Goal: Information Seeking & Learning: Check status

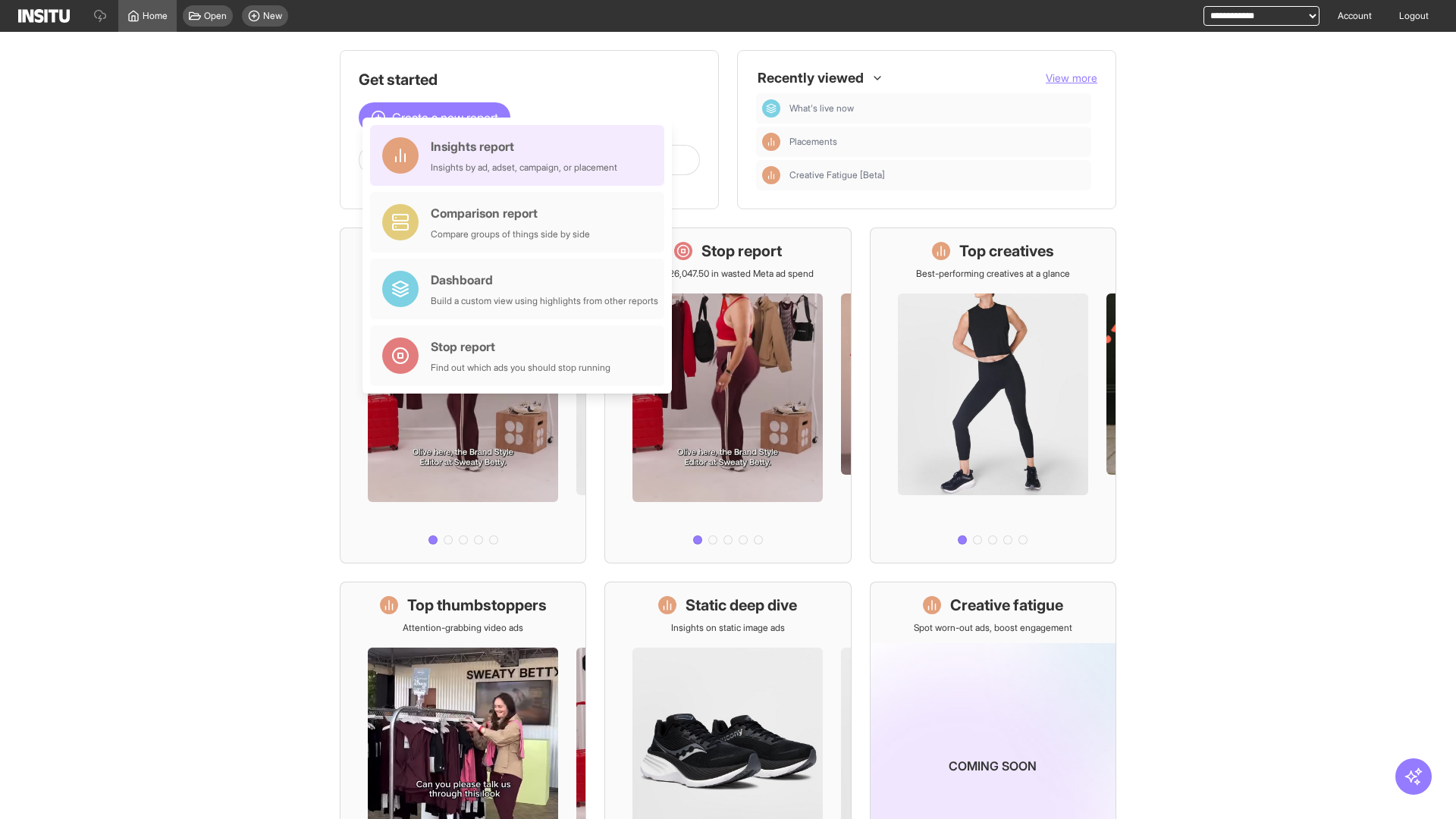
click at [521, 155] on div "Insights report Insights by ad, adset, campaign, or placement" at bounding box center [524, 155] width 186 height 36
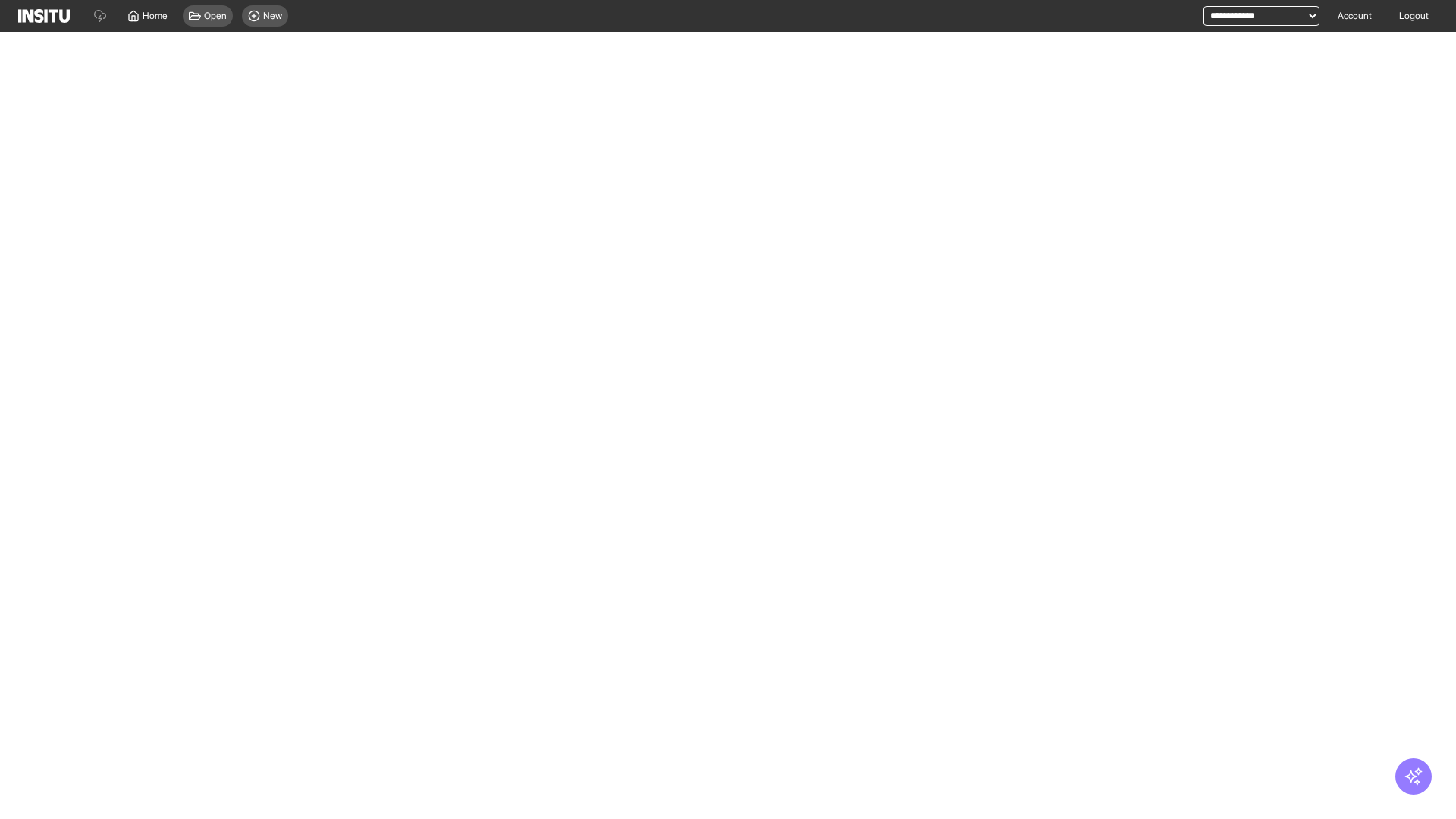
select select "**"
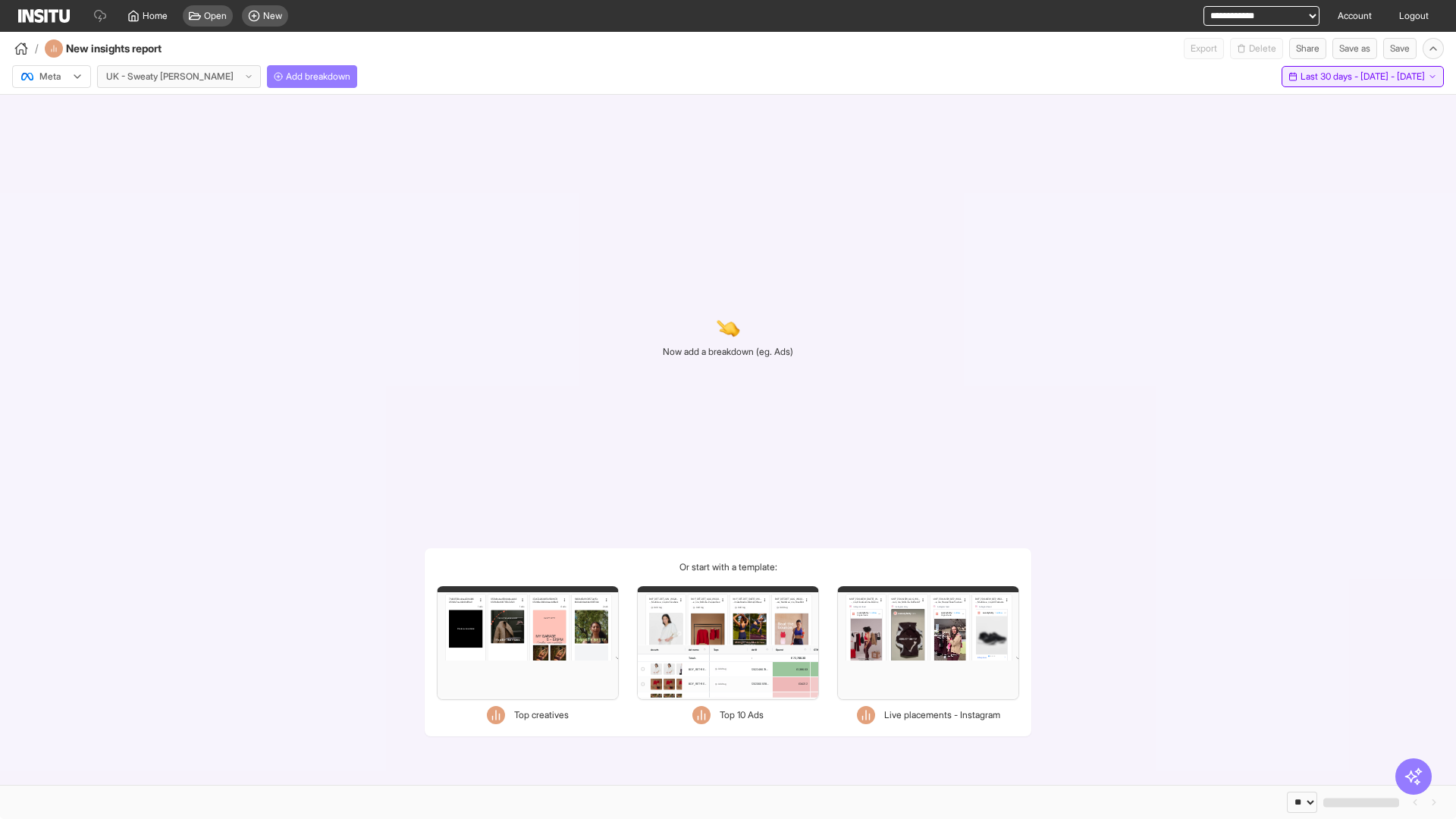
click at [1335, 77] on span "Last 30 days - [DATE] - [DATE]" at bounding box center [1363, 77] width 124 height 12
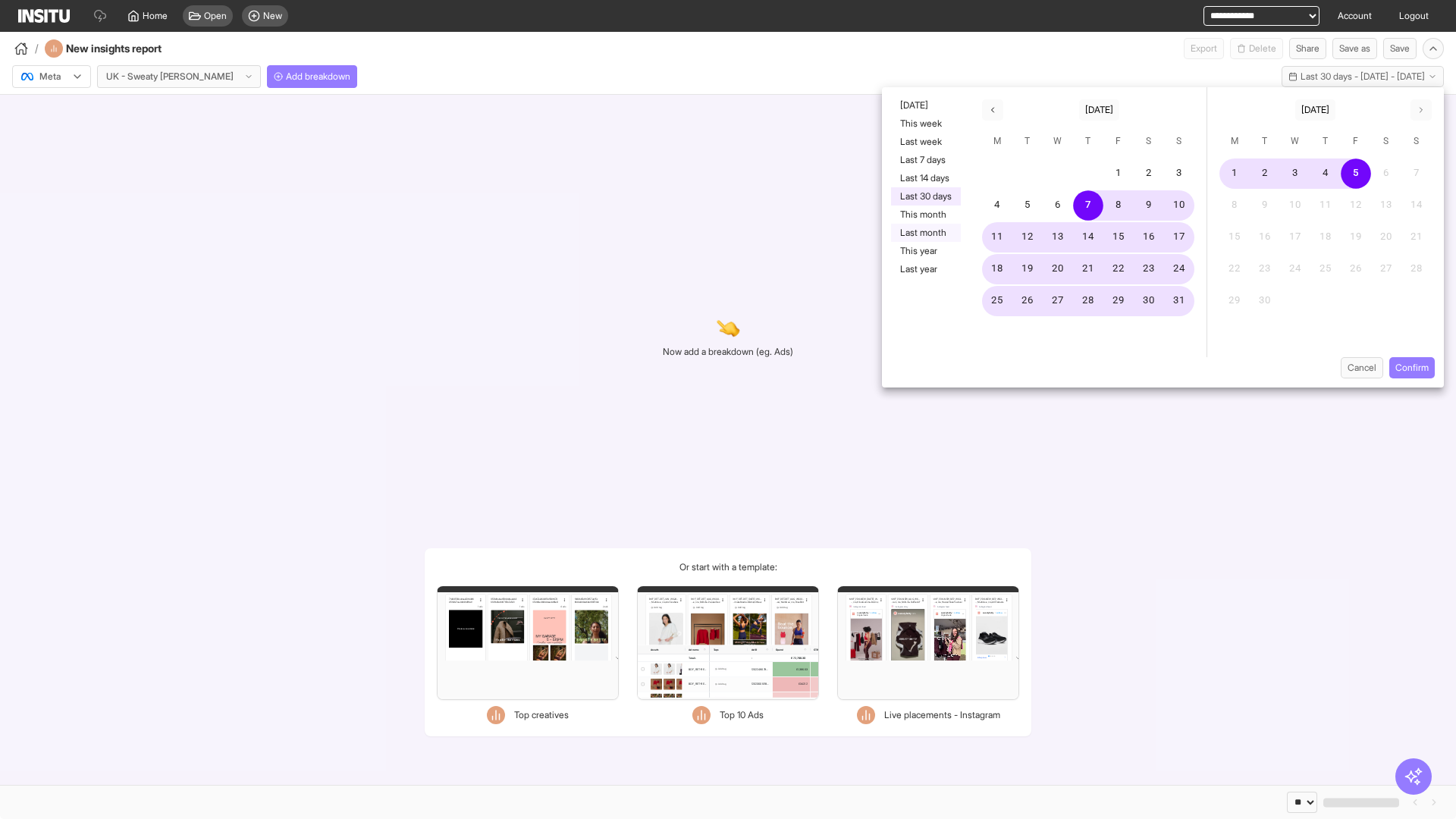
click at [924, 233] on button "Last month" at bounding box center [926, 232] width 70 height 18
